Goal: Information Seeking & Learning: Learn about a topic

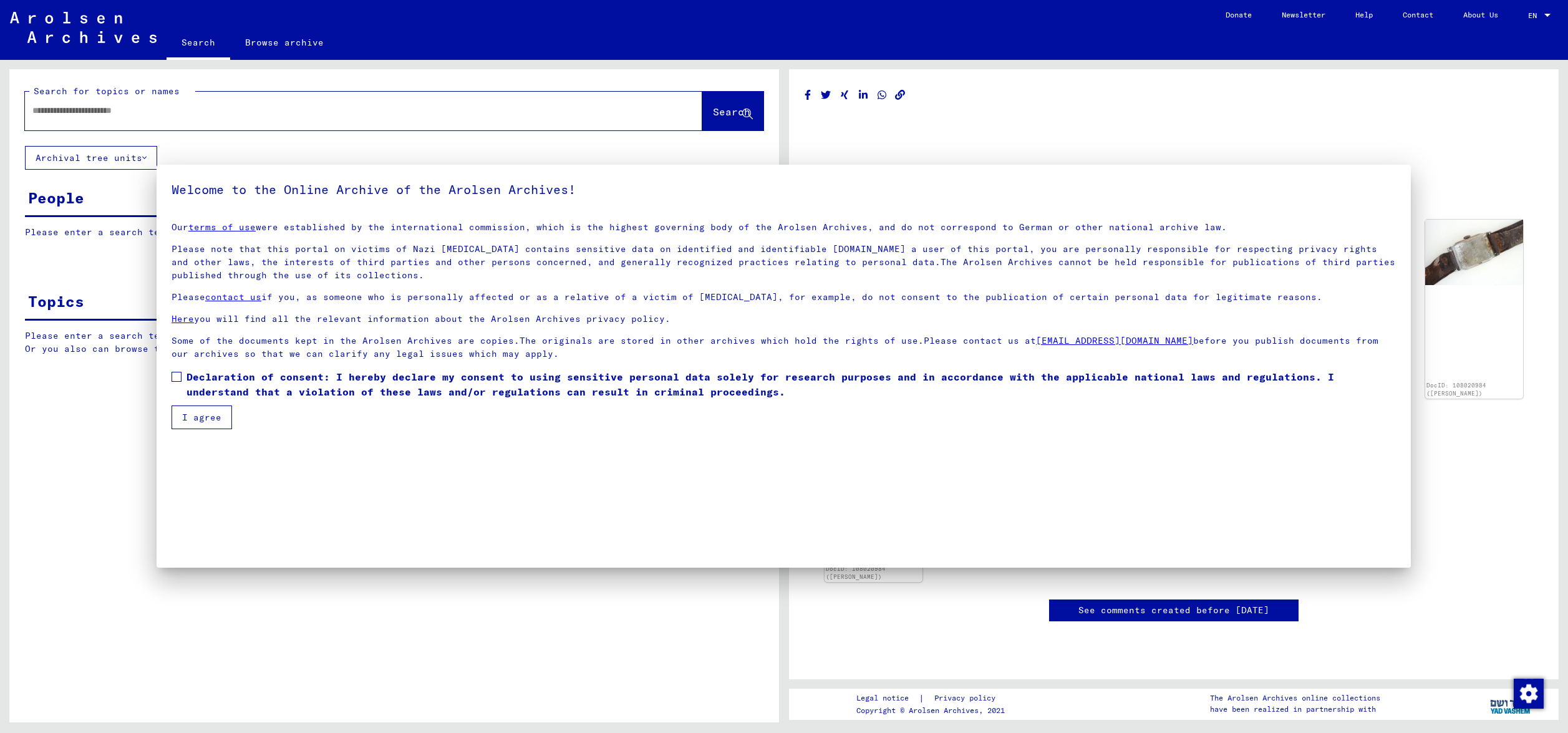
type input "*********"
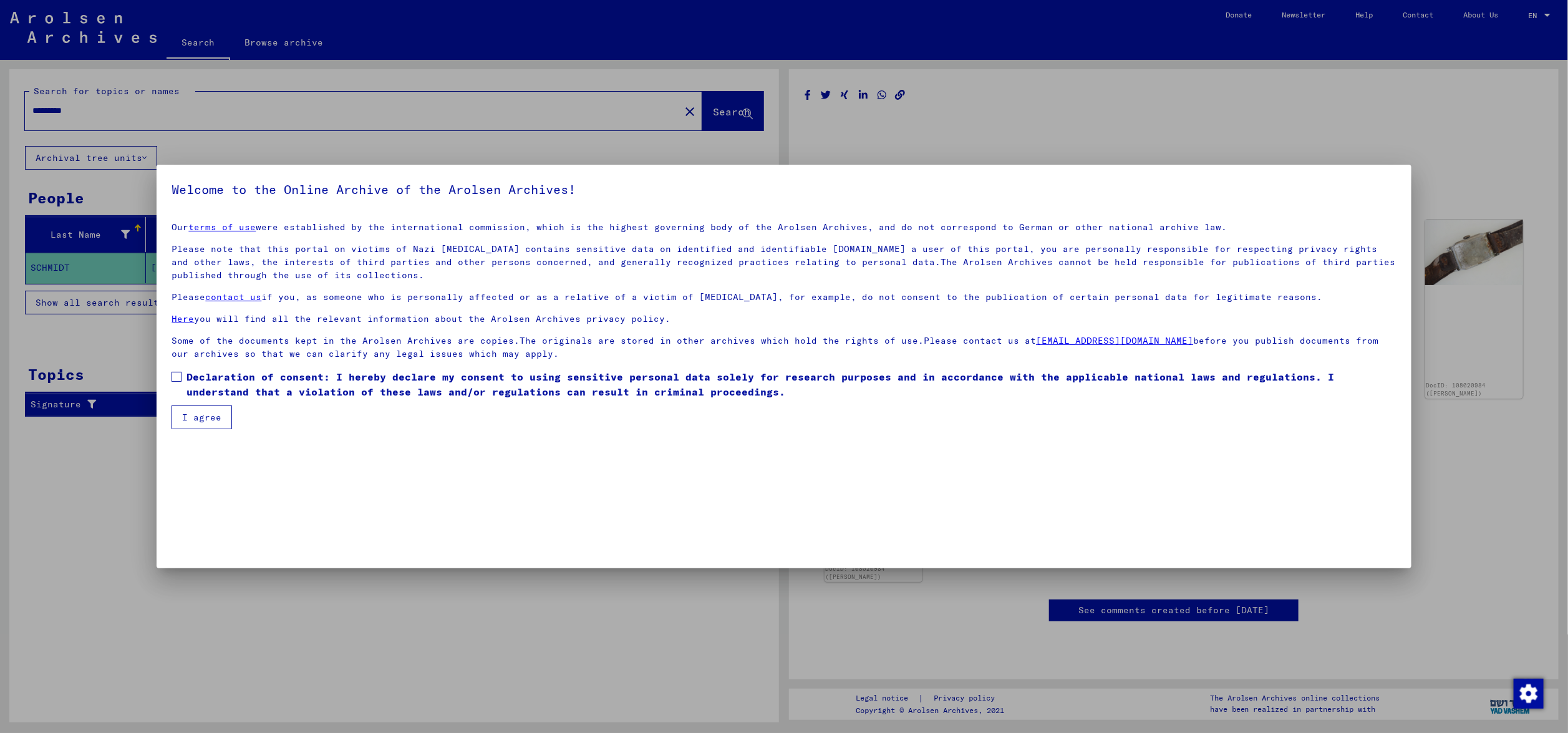
click at [223, 388] on span "Declaration of consent: I hereby declare my consent to using sensitive personal…" at bounding box center [791, 384] width 1210 height 30
click at [203, 416] on button "I agree" at bounding box center [201, 417] width 60 height 24
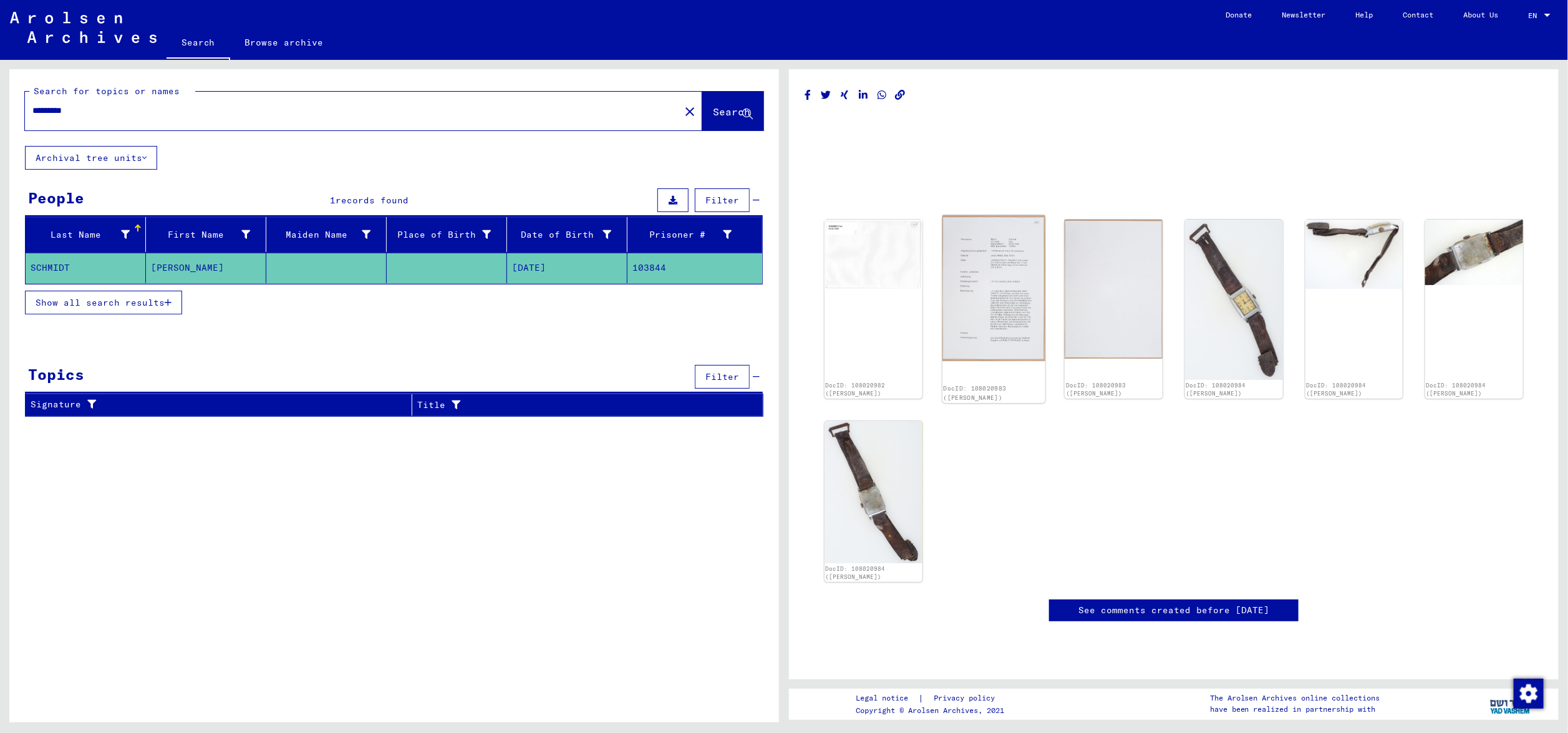
click at [1002, 304] on img at bounding box center [994, 288] width 103 height 146
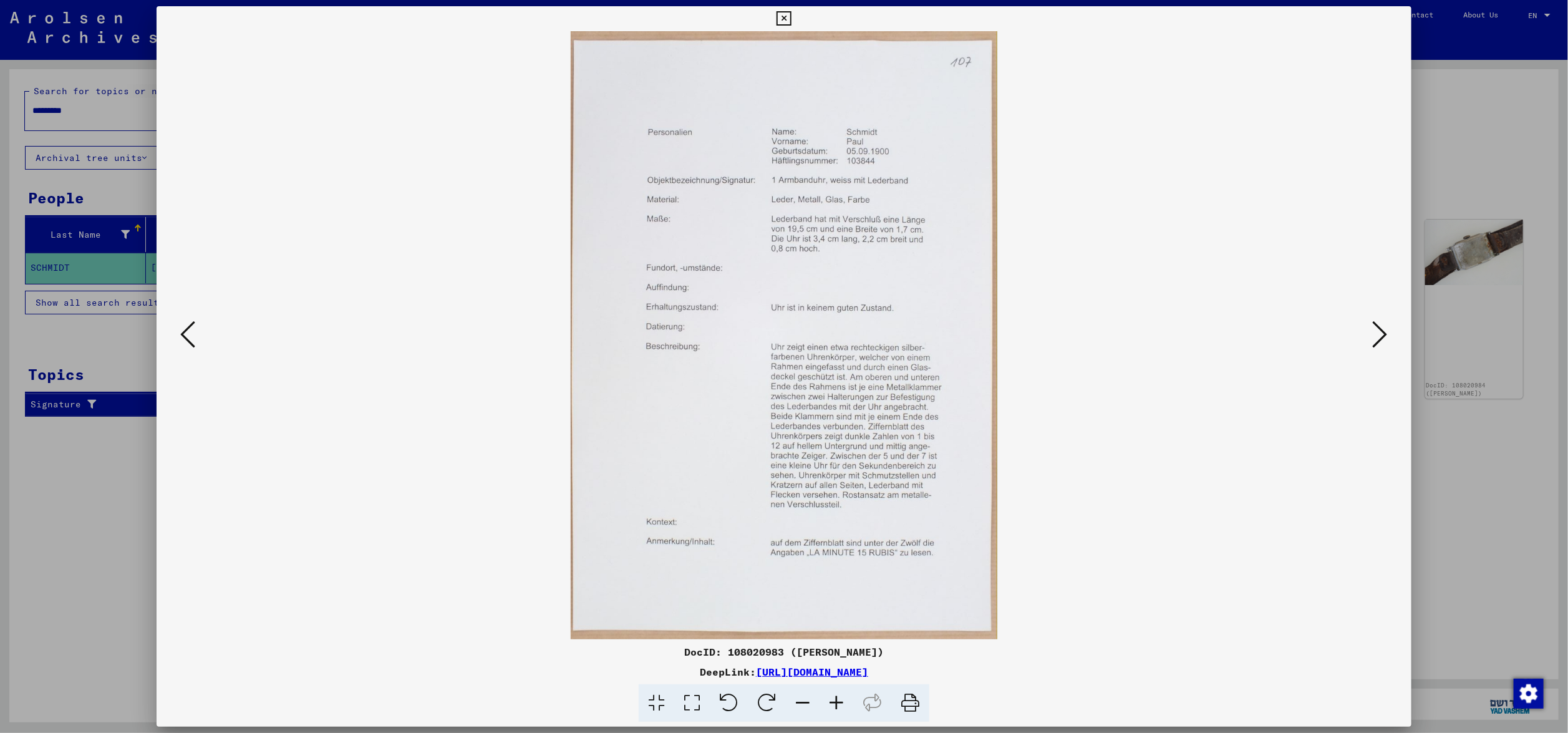
click at [1381, 328] on icon at bounding box center [1380, 334] width 15 height 30
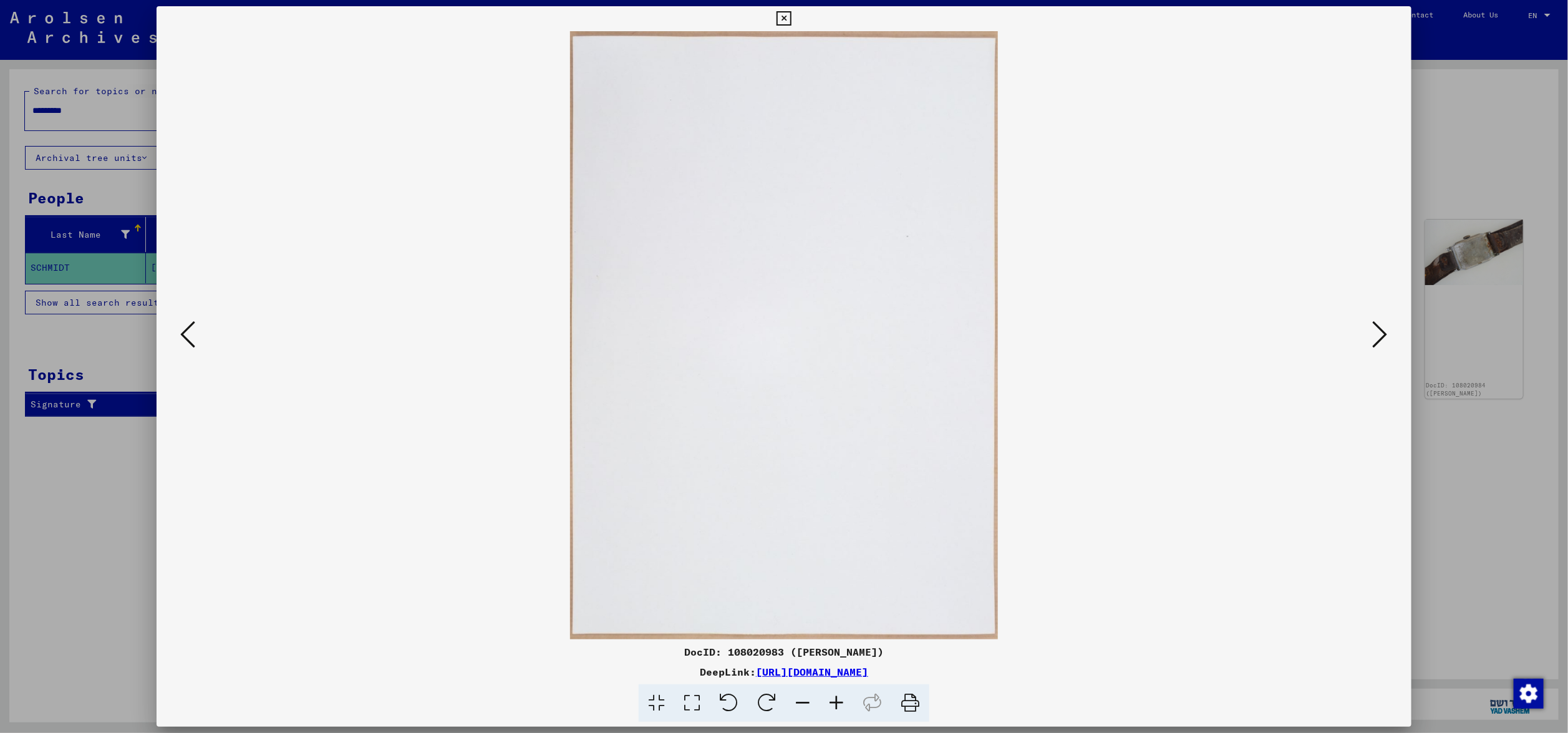
click at [1381, 328] on icon at bounding box center [1380, 334] width 15 height 30
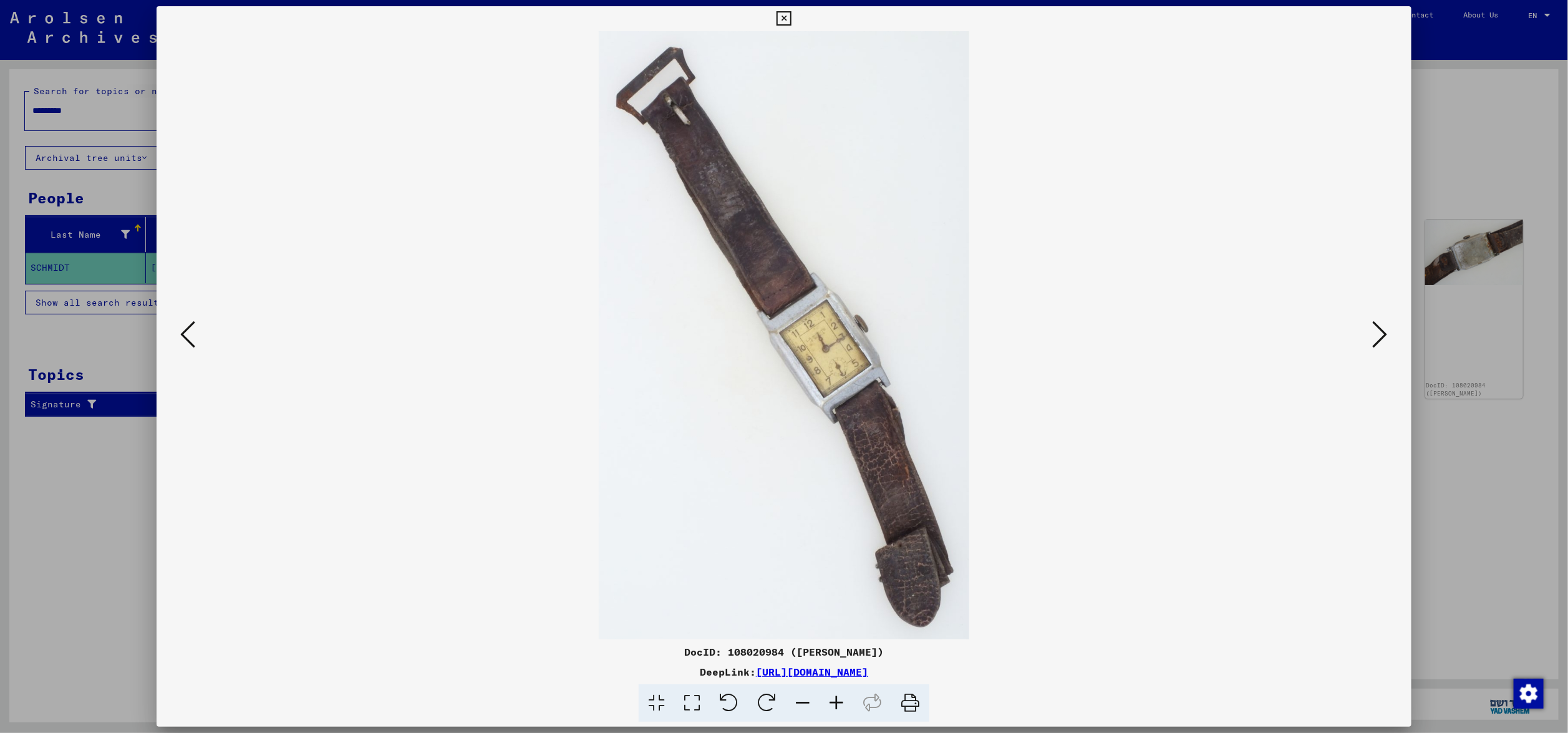
click at [1381, 328] on icon at bounding box center [1380, 334] width 15 height 30
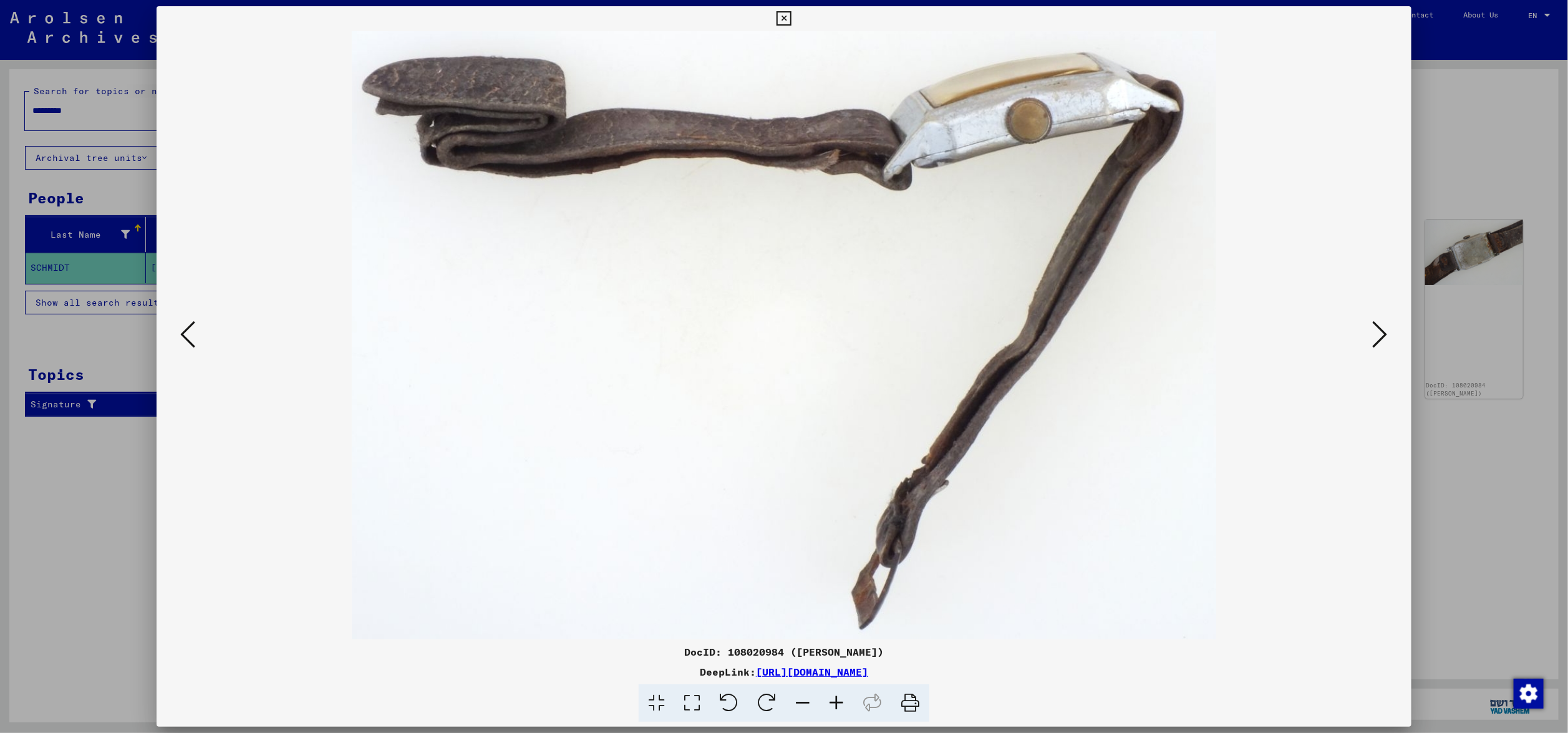
click at [1381, 328] on icon at bounding box center [1380, 334] width 15 height 30
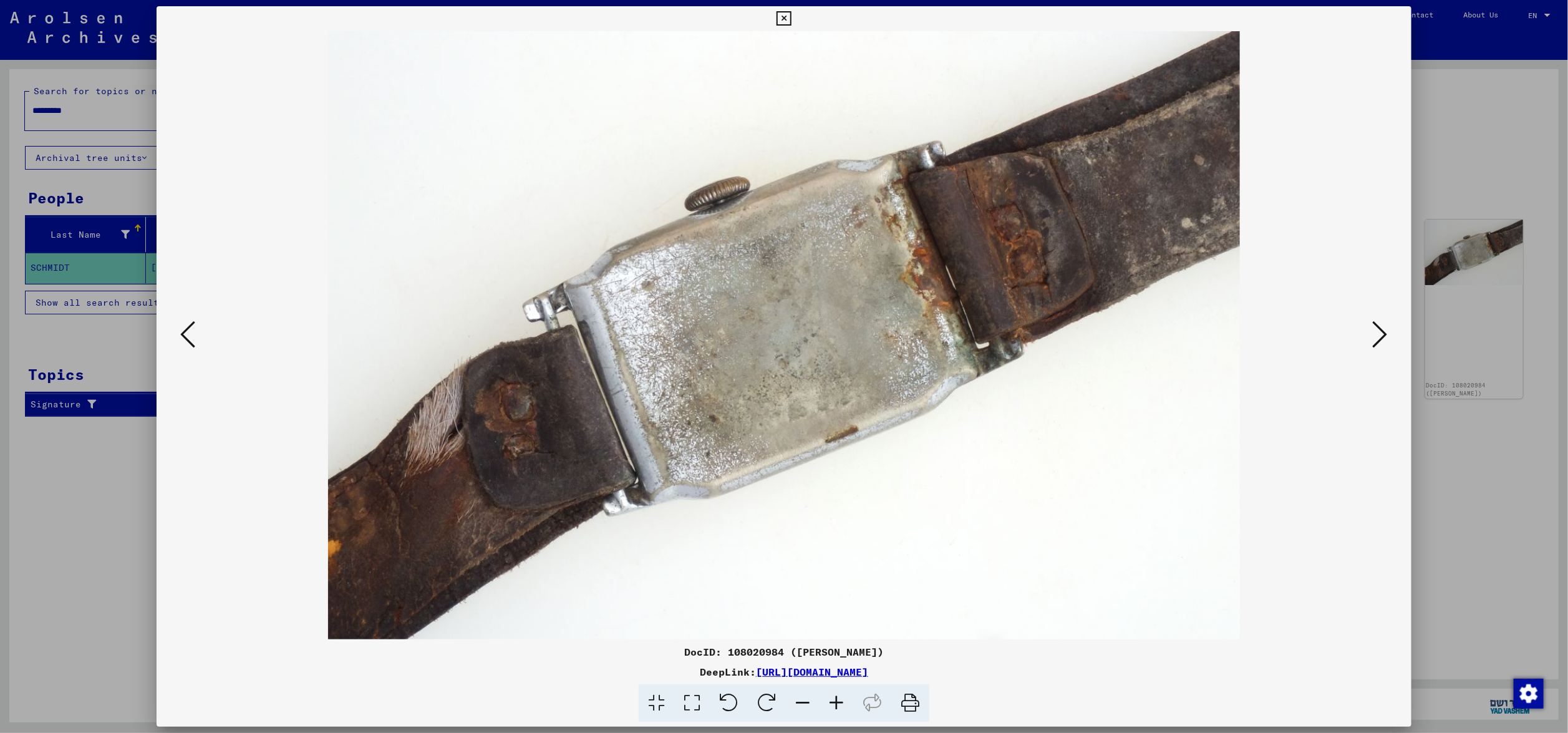
click at [1381, 328] on icon at bounding box center [1380, 334] width 15 height 30
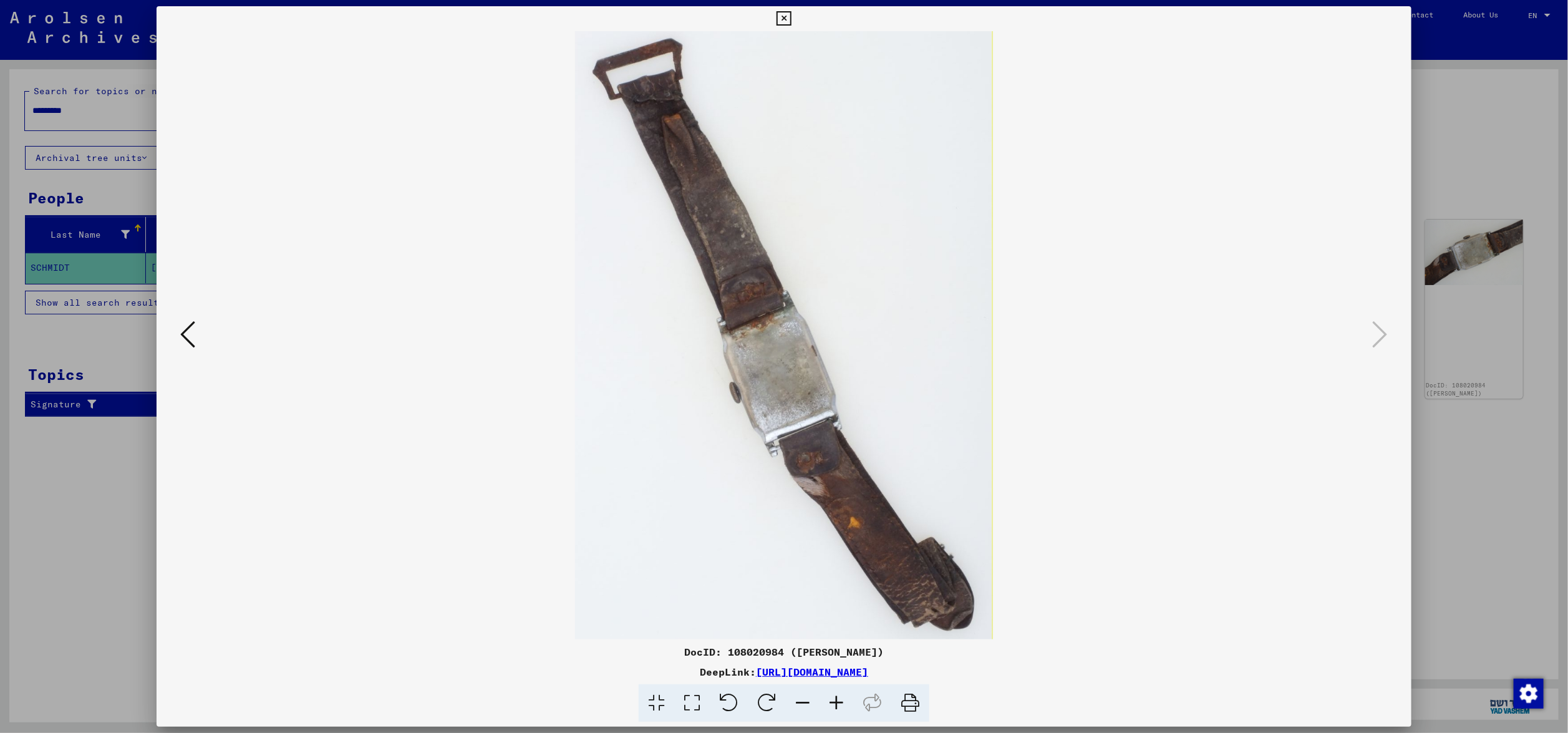
click at [1464, 386] on div at bounding box center [784, 366] width 1568 height 733
